Goal: Task Accomplishment & Management: Manage account settings

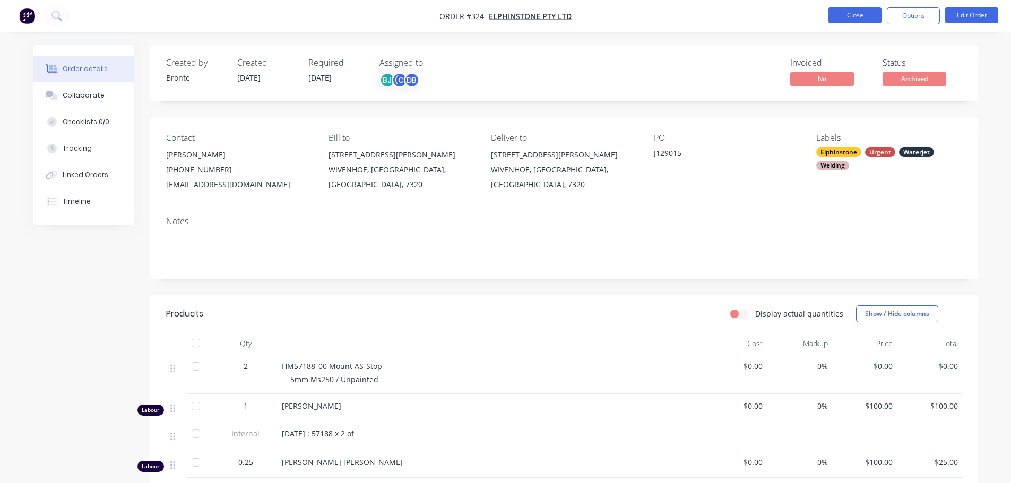
click at [856, 25] on nav "Order #324 - Elphinstone Pty Ltd Close Options Edit Order" at bounding box center [505, 16] width 1011 height 32
click at [857, 18] on button "Close" at bounding box center [854, 15] width 53 height 16
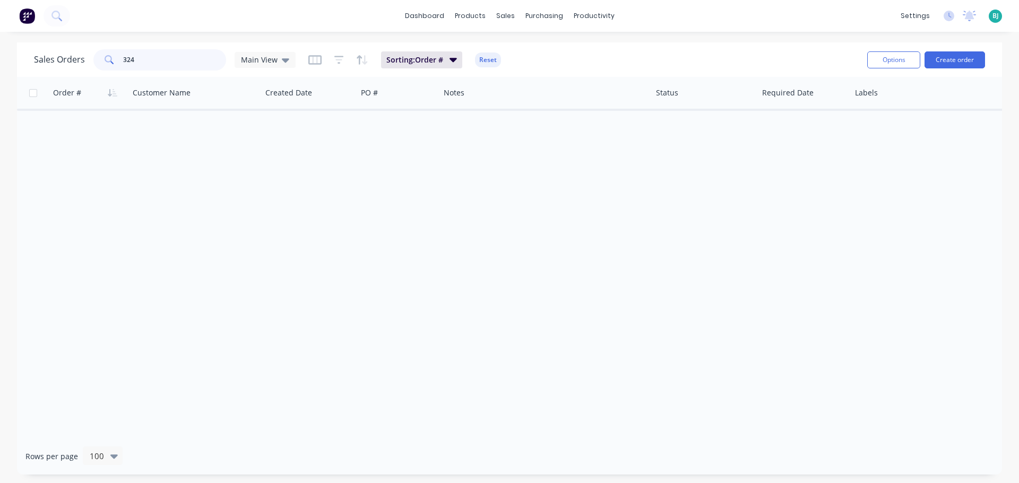
drag, startPoint x: 112, startPoint y: 63, endPoint x: 66, endPoint y: 62, distance: 46.2
click at [66, 62] on div "Sales Orders [STREET_ADDRESS]" at bounding box center [165, 59] width 262 height 21
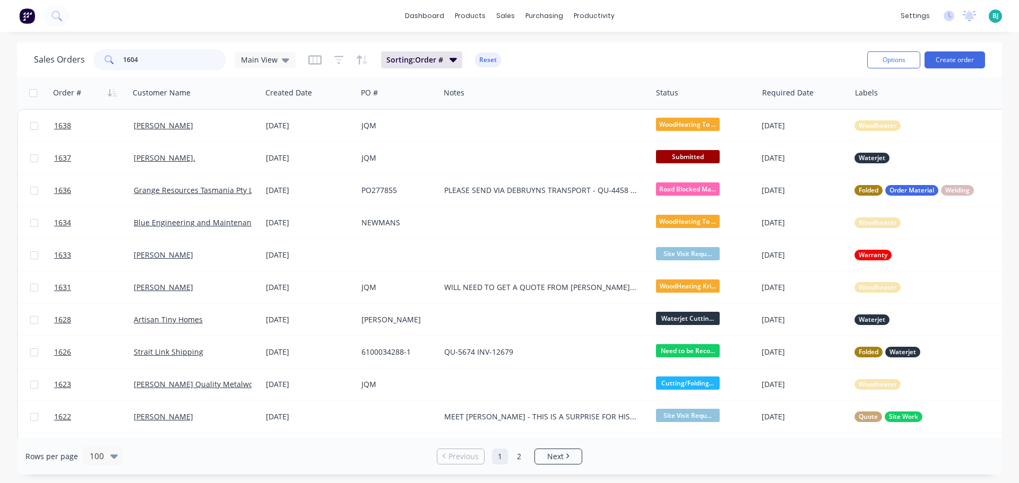
type input "1604"
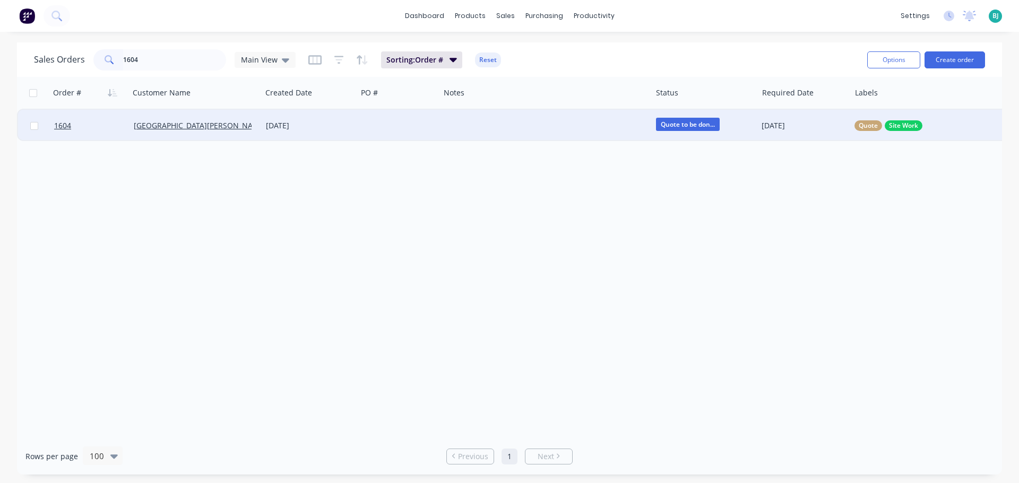
click at [431, 117] on div at bounding box center [398, 126] width 83 height 32
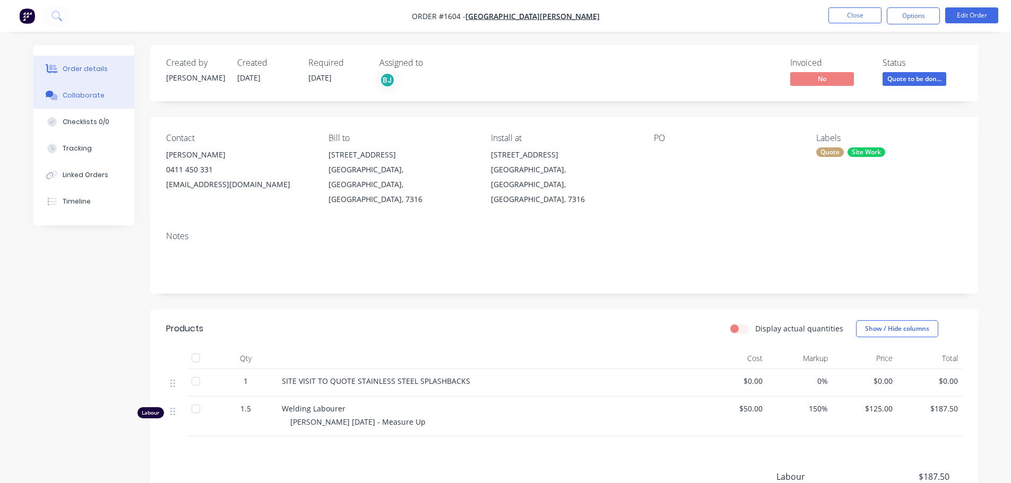
click at [85, 98] on div "Collaborate" at bounding box center [84, 96] width 42 height 10
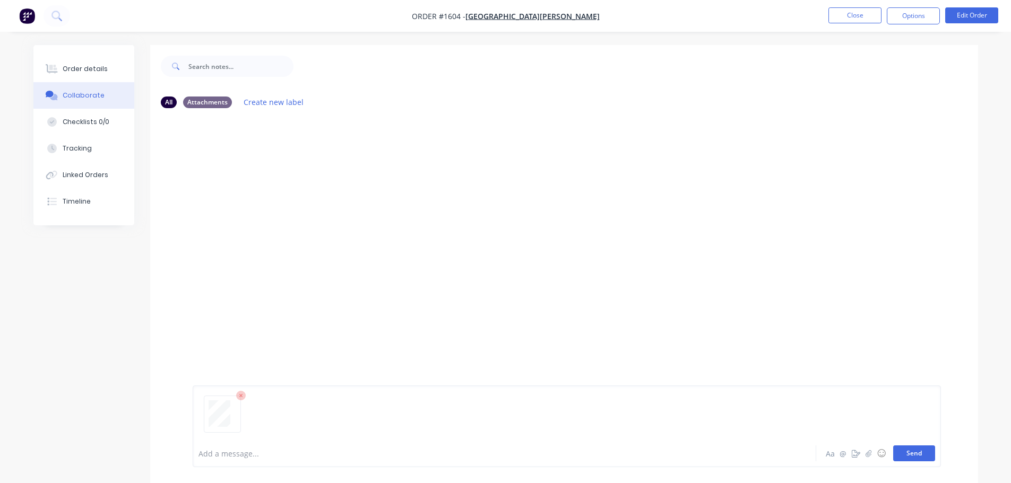
click at [925, 452] on button "Send" at bounding box center [914, 454] width 42 height 16
click at [98, 68] on div "Order details" at bounding box center [85, 69] width 45 height 10
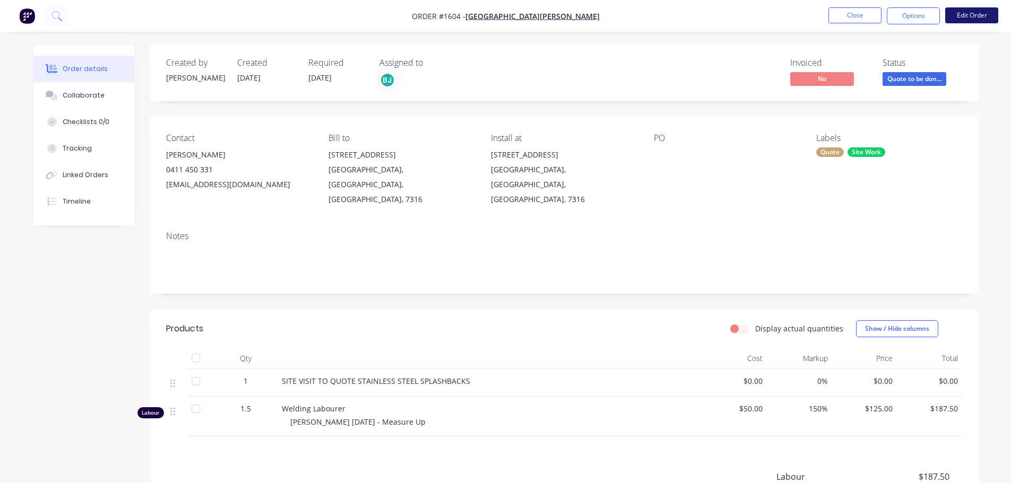
click at [977, 11] on button "Edit Order" at bounding box center [971, 15] width 53 height 16
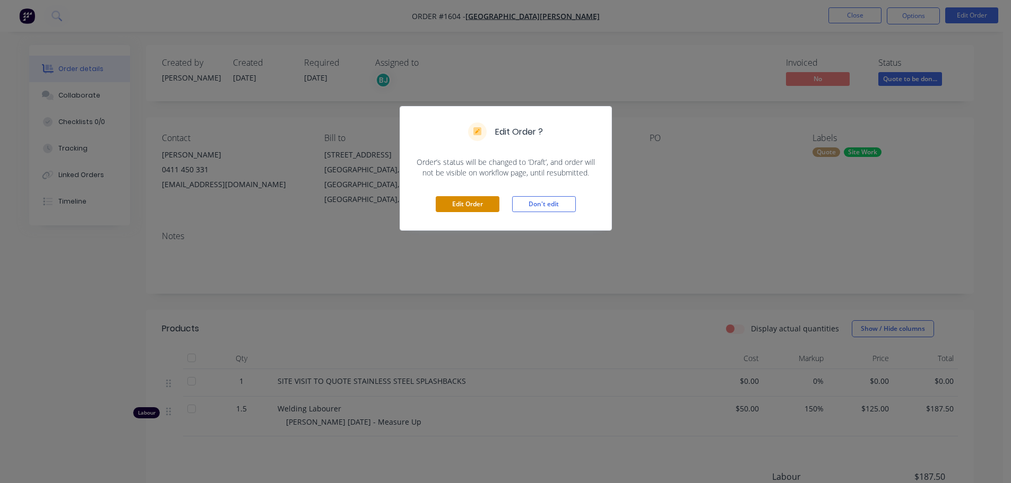
click at [469, 204] on button "Edit Order" at bounding box center [468, 204] width 64 height 16
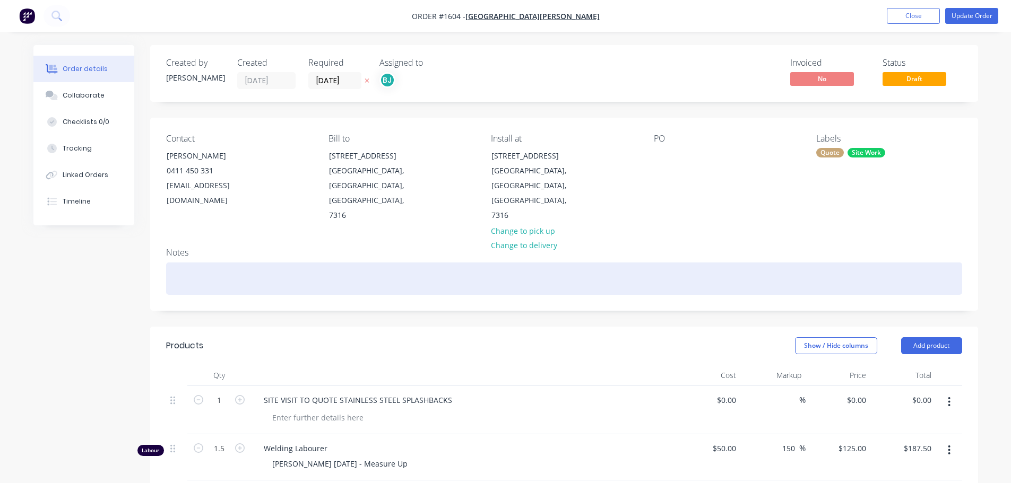
click at [228, 263] on div at bounding box center [564, 279] width 796 height 32
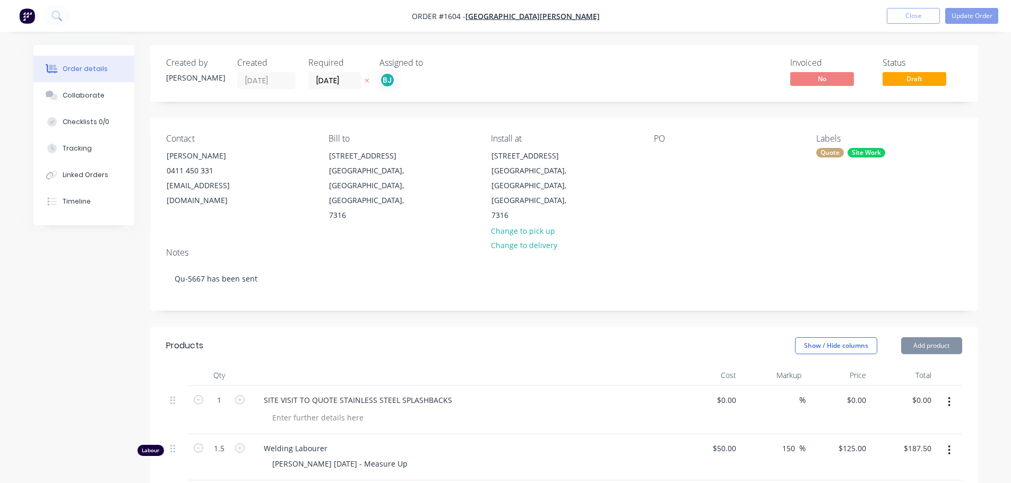
click at [262, 327] on header "Products Show / Hide columns Add product" at bounding box center [564, 346] width 828 height 38
click at [979, 16] on button "Update Order" at bounding box center [971, 16] width 53 height 16
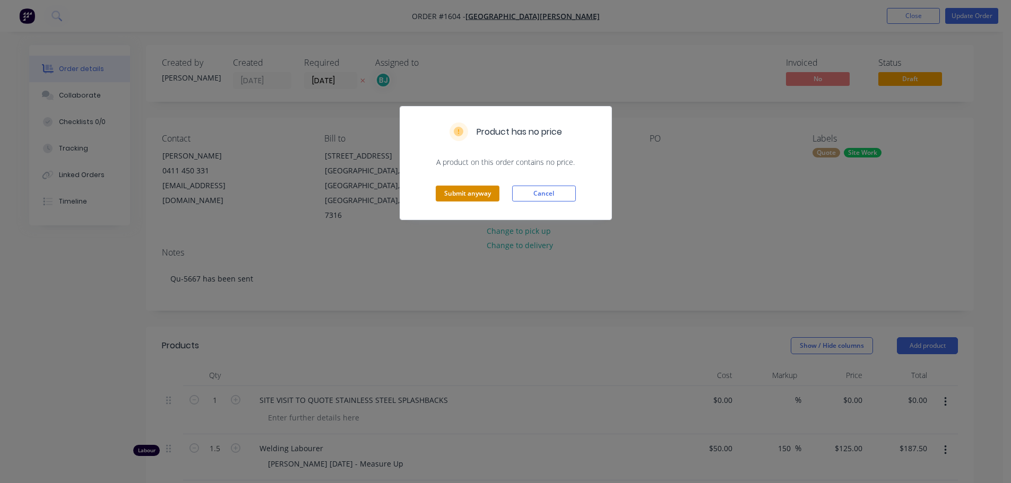
click at [468, 198] on button "Submit anyway" at bounding box center [468, 194] width 64 height 16
